Goal: Task Accomplishment & Management: Complete application form

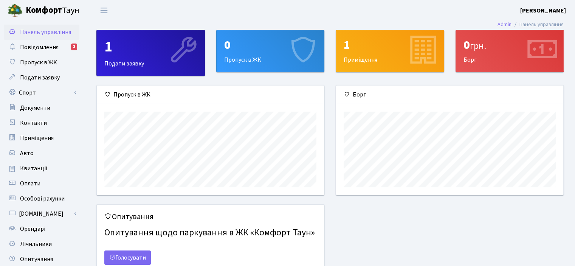
scroll to position [109, 227]
click at [51, 90] on link "Спорт" at bounding box center [42, 92] width 76 height 15
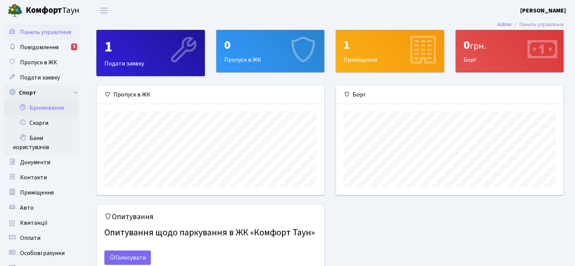
click at [54, 105] on link "Бронювання" at bounding box center [42, 107] width 76 height 15
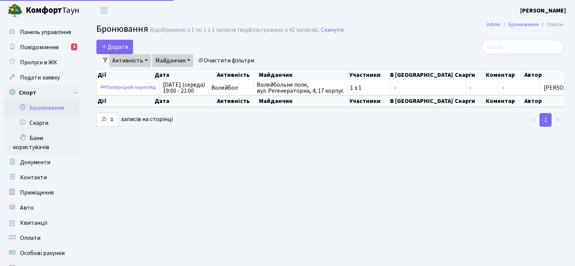
select select "25"
click at [107, 44] on button "Додати" at bounding box center [114, 47] width 37 height 14
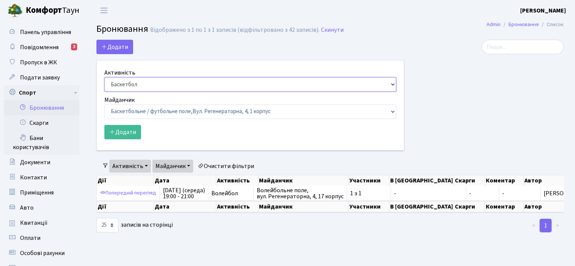
click at [393, 82] on select "Баскетбол Волейбол Йога Катання на роликах Настільний теніс Теніс Футбол Фітнес" at bounding box center [250, 84] width 292 height 14
select select "4"
click at [104, 77] on select "Баскетбол Волейбол Йога Катання на роликах Настільний теніс Теніс Футбол Фітнес" at bounding box center [250, 84] width 292 height 14
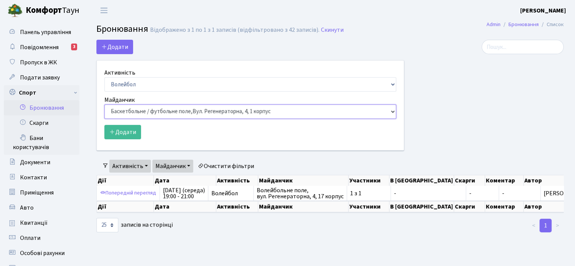
click at [390, 112] on select "Баскетбольне / футбольне поле, Вул. Регенераторна, 4, 1 корпус Баскетбольне пол…" at bounding box center [250, 111] width 292 height 14
select select "4"
click at [104, 104] on select "Баскетбольне / футбольне поле, Вул. Регенераторна, 4, 1 корпус Баскетбольне пол…" at bounding box center [250, 111] width 292 height 14
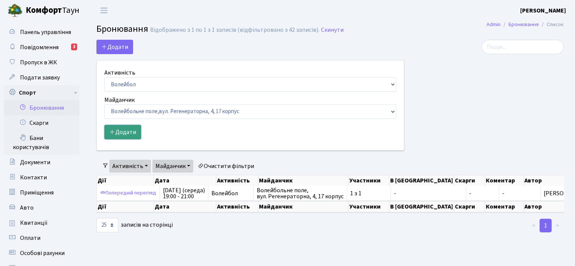
click at [136, 134] on button "Додати" at bounding box center [122, 132] width 37 height 14
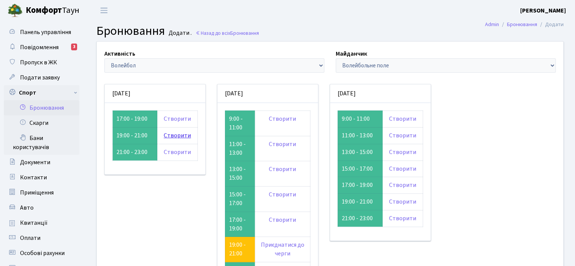
click at [181, 133] on link "Створити" at bounding box center [177, 135] width 27 height 8
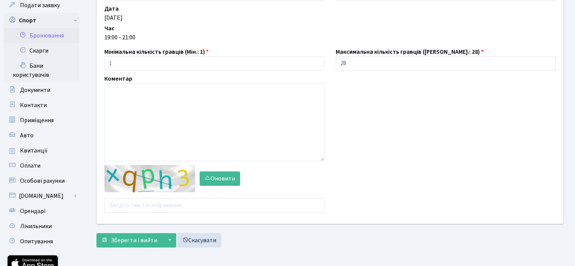
scroll to position [78, 0]
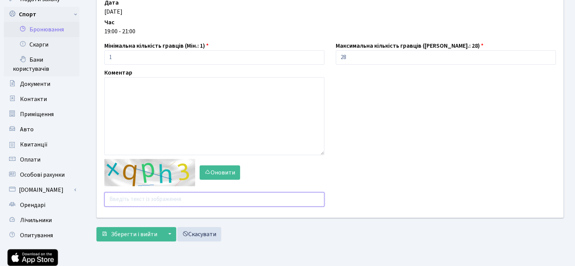
click at [117, 200] on input "text" at bounding box center [214, 199] width 220 height 14
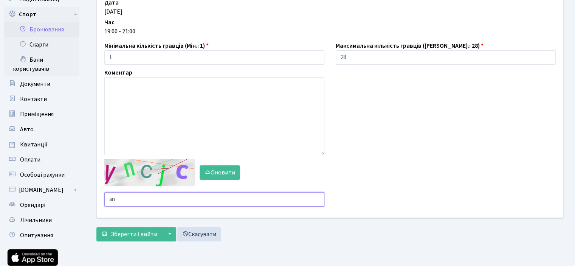
type input "a"
type input "j3npm"
click at [125, 231] on span "Зберегти і вийти" at bounding box center [134, 234] width 47 height 8
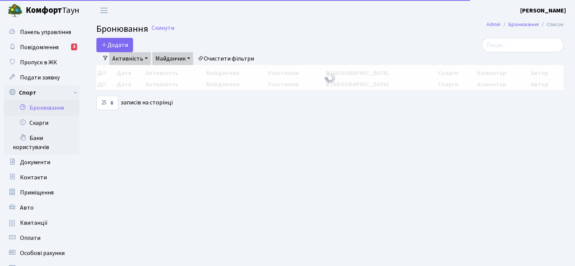
select select "25"
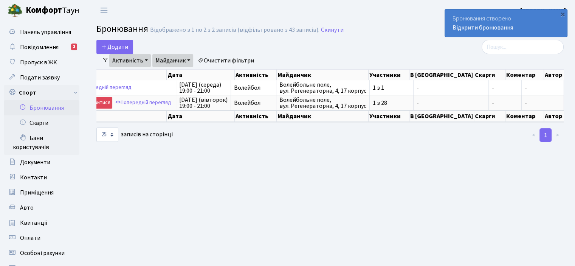
scroll to position [0, 28]
